Goal: Task Accomplishment & Management: Manage account settings

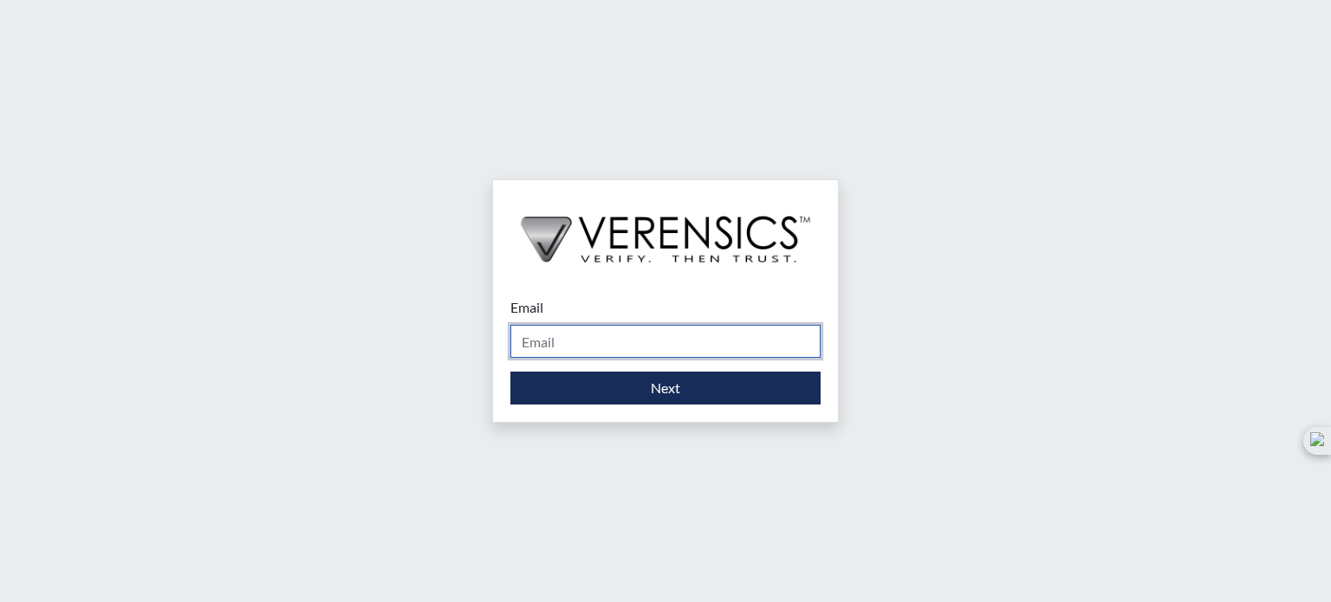
click at [555, 348] on input "Email" at bounding box center [665, 341] width 310 height 33
type input "[EMAIL_ADDRESS][DOMAIN_NAME]"
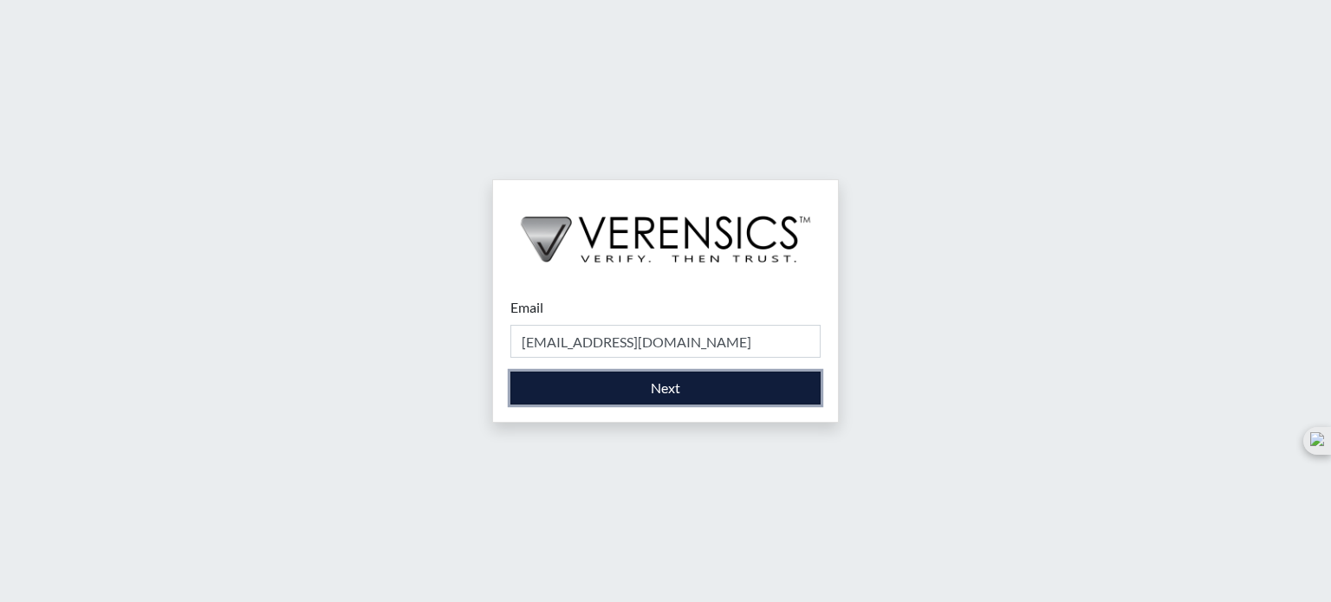
click at [596, 399] on button "Next" at bounding box center [665, 388] width 310 height 33
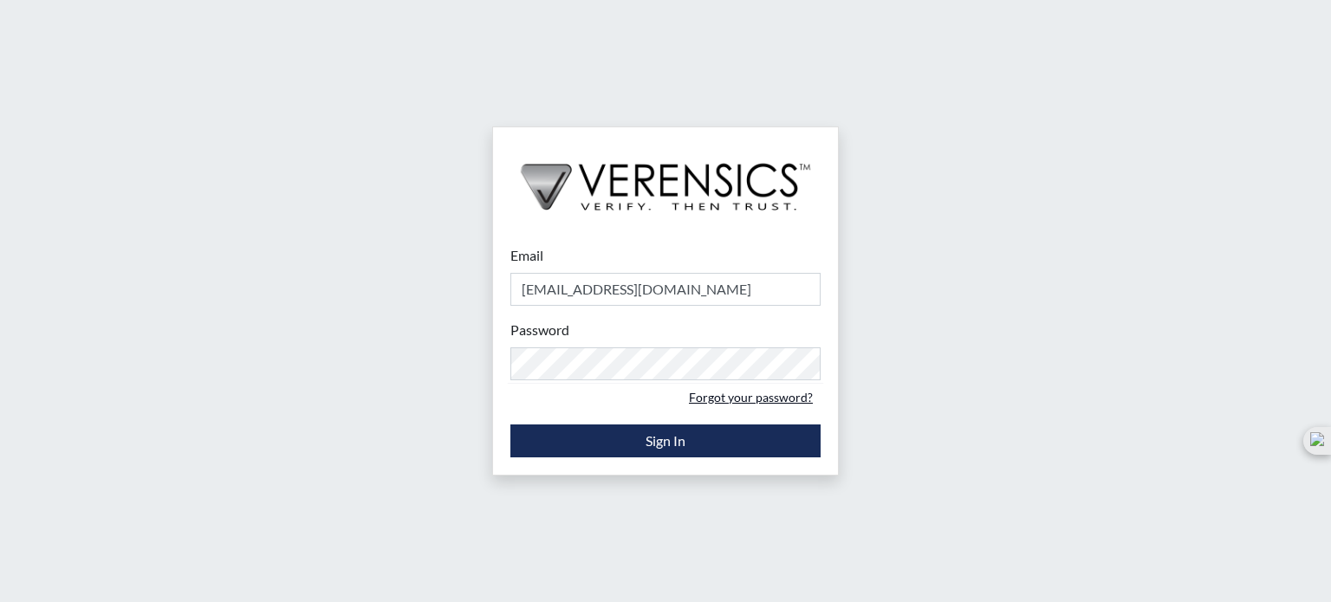
click at [738, 393] on link "Forgot your password?" at bounding box center [750, 397] width 139 height 27
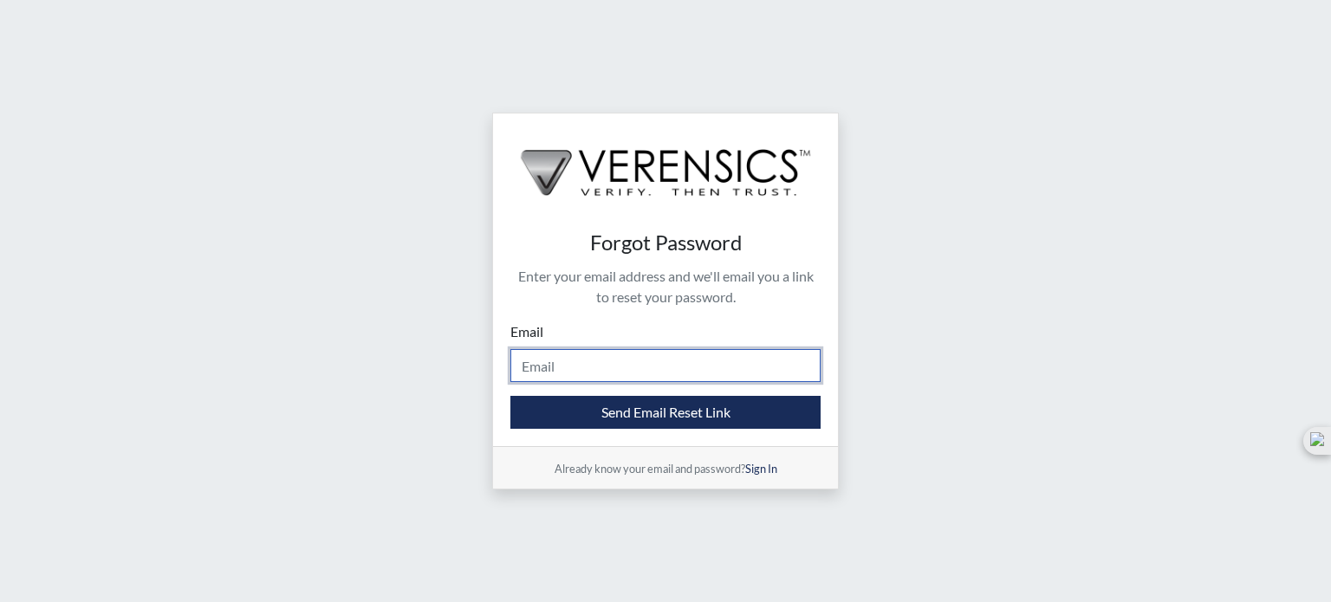
click at [535, 366] on input "Email" at bounding box center [665, 365] width 310 height 33
type input "[EMAIL_ADDRESS][DOMAIN_NAME]"
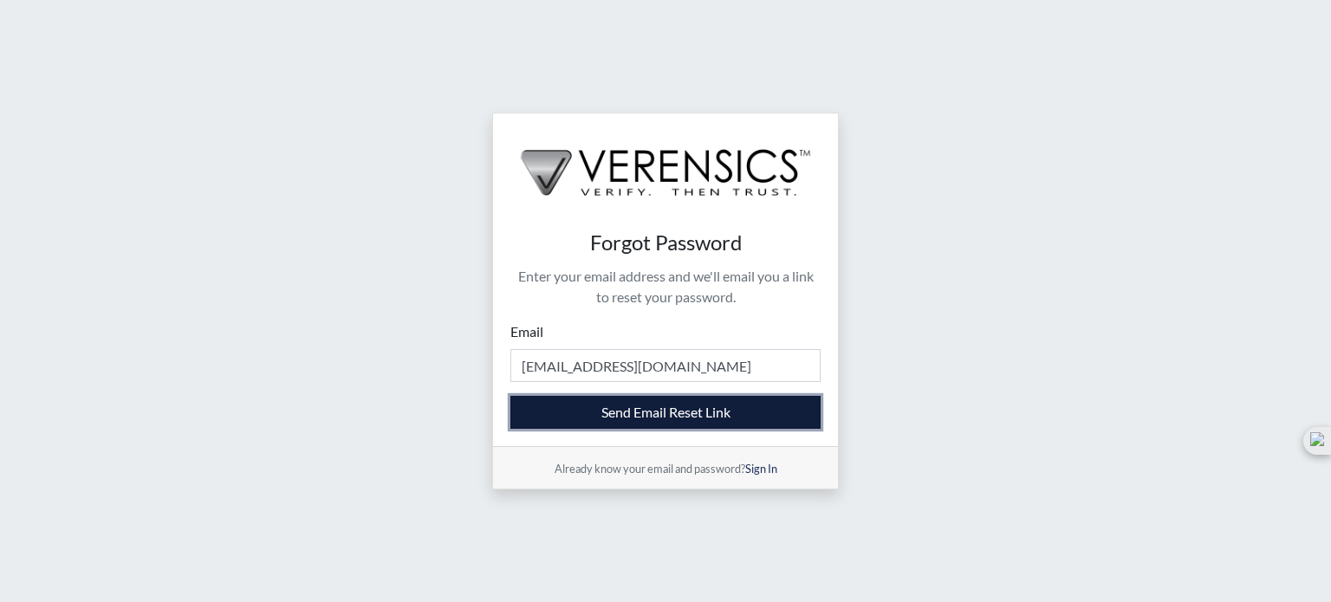
click at [594, 415] on button "Send Email Reset Link" at bounding box center [665, 412] width 310 height 33
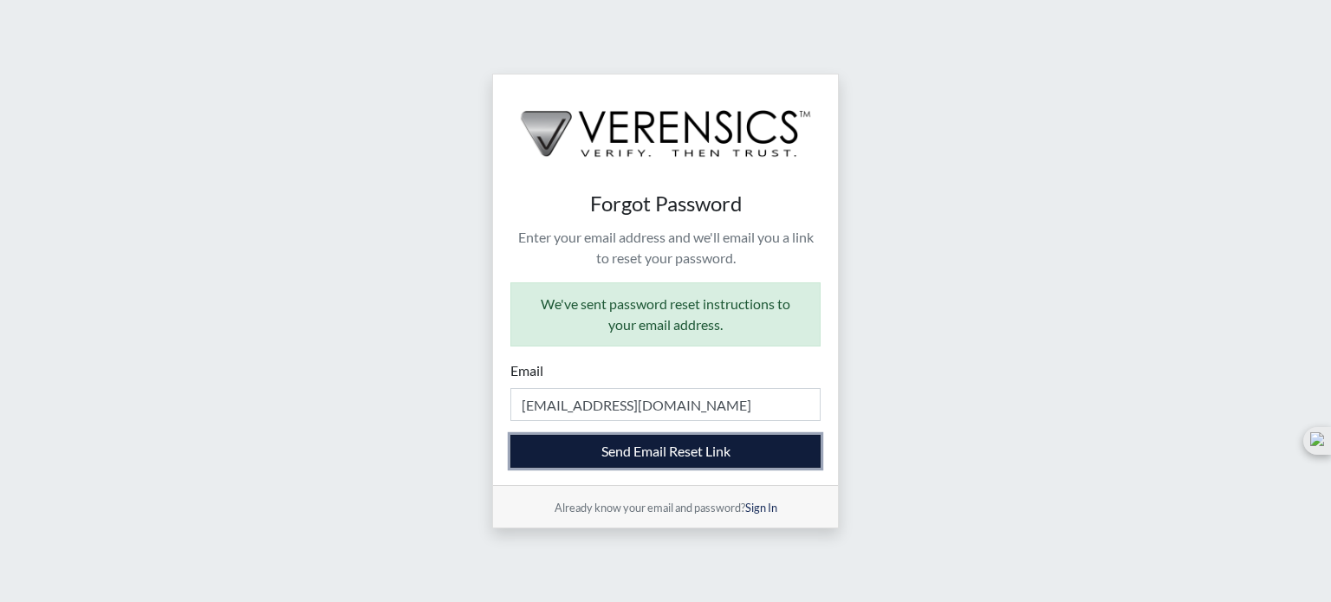
click at [618, 453] on button "Send Email Reset Link" at bounding box center [665, 451] width 310 height 33
